Goal: Information Seeking & Learning: Learn about a topic

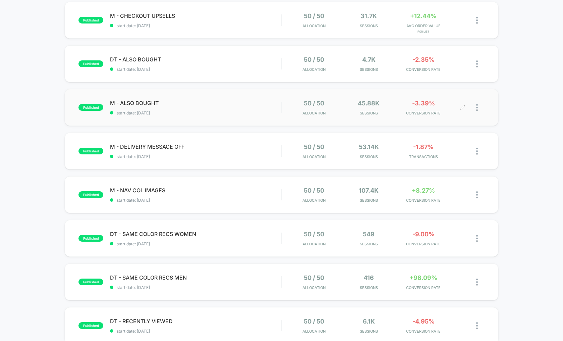
scroll to position [72, 0]
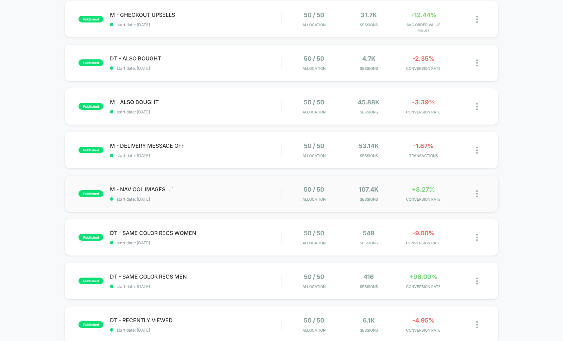
click at [224, 186] on span "M - NAV COL IMAGES Click to edit experience details" at bounding box center [195, 189] width 171 height 7
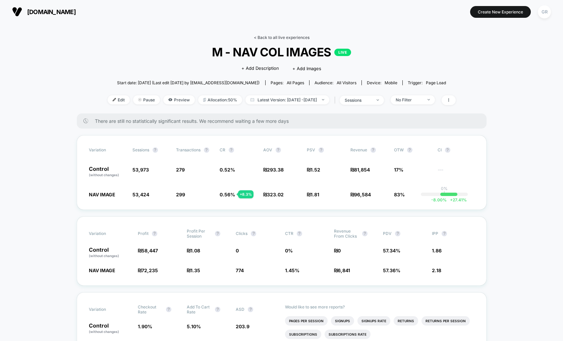
click at [276, 38] on link "< Back to all live experiences" at bounding box center [282, 37] width 56 height 5
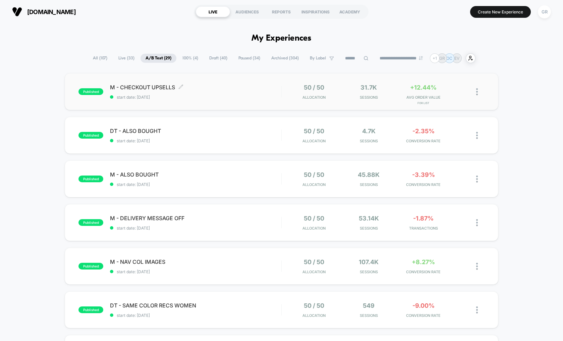
click at [252, 92] on div "M - CHECKOUT UPSELLS Click to edit experience details Click to edit experience …" at bounding box center [195, 92] width 171 height 16
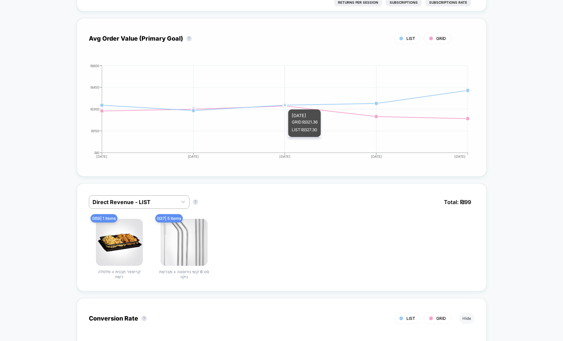
scroll to position [266, 0]
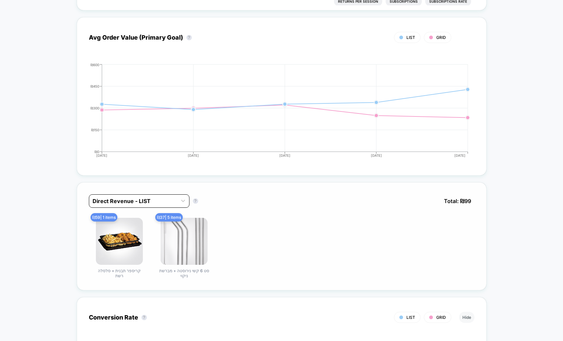
click at [147, 197] on div "Direct Revenue - LIST" at bounding box center [133, 201] width 88 height 11
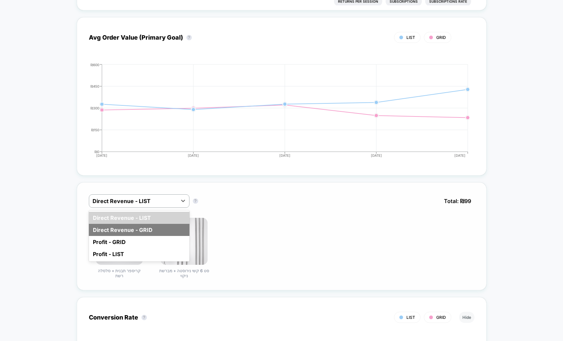
click at [143, 230] on div "Direct Revenue - GRID" at bounding box center [139, 230] width 101 height 12
click at [161, 203] on div at bounding box center [133, 201] width 81 height 8
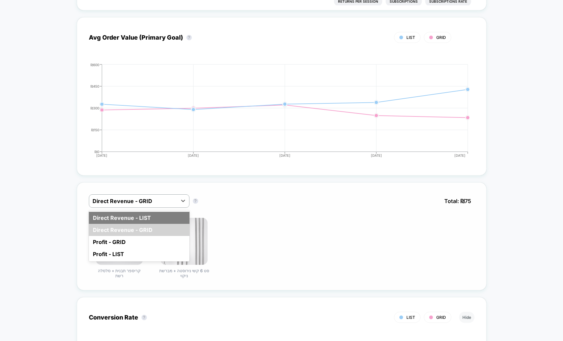
click at [145, 215] on div "Direct Revenue - LIST" at bounding box center [139, 218] width 101 height 12
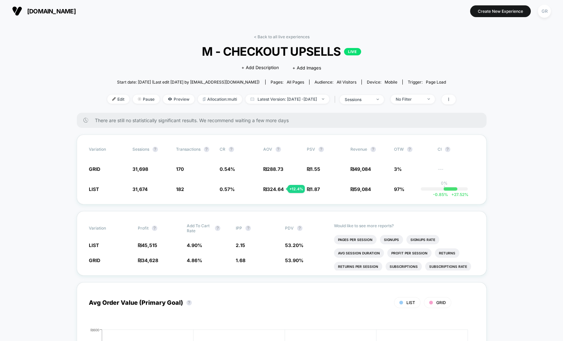
scroll to position [0, 0]
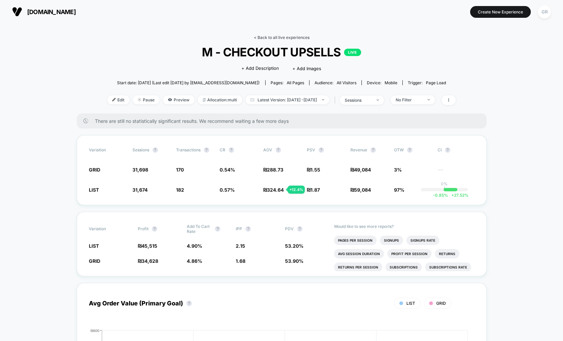
click at [273, 37] on link "< Back to all live experiences" at bounding box center [282, 37] width 56 height 5
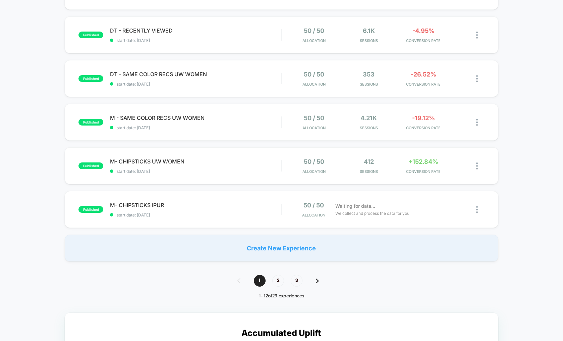
scroll to position [362, 0]
click at [278, 279] on span "2" at bounding box center [278, 280] width 12 height 12
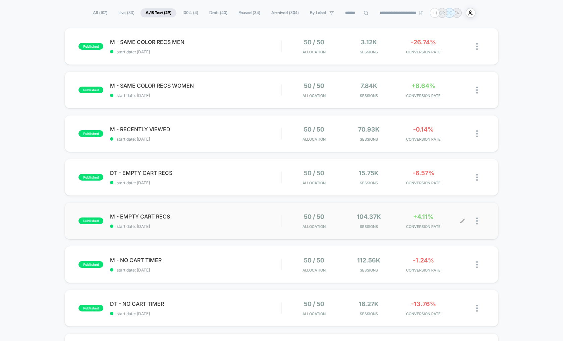
scroll to position [48, 0]
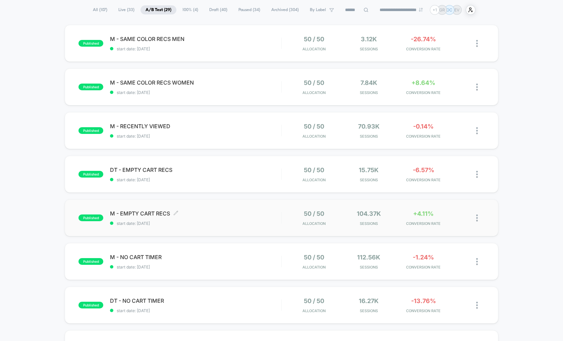
click at [238, 212] on span "M - EMPTY CART RECS Click to edit experience details" at bounding box center [195, 213] width 171 height 7
